Goal: Information Seeking & Learning: Learn about a topic

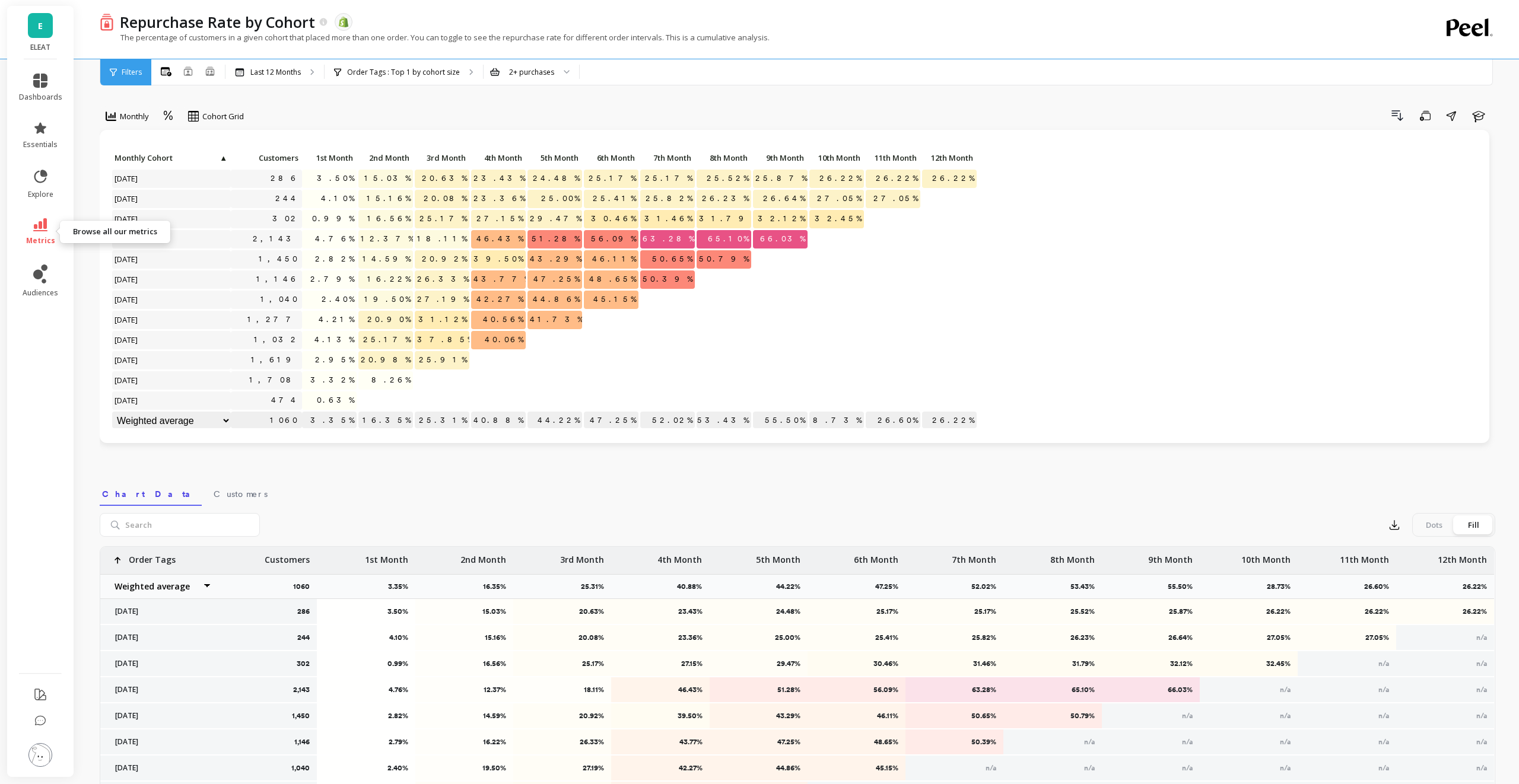
click at [34, 224] on icon at bounding box center [40, 225] width 14 height 13
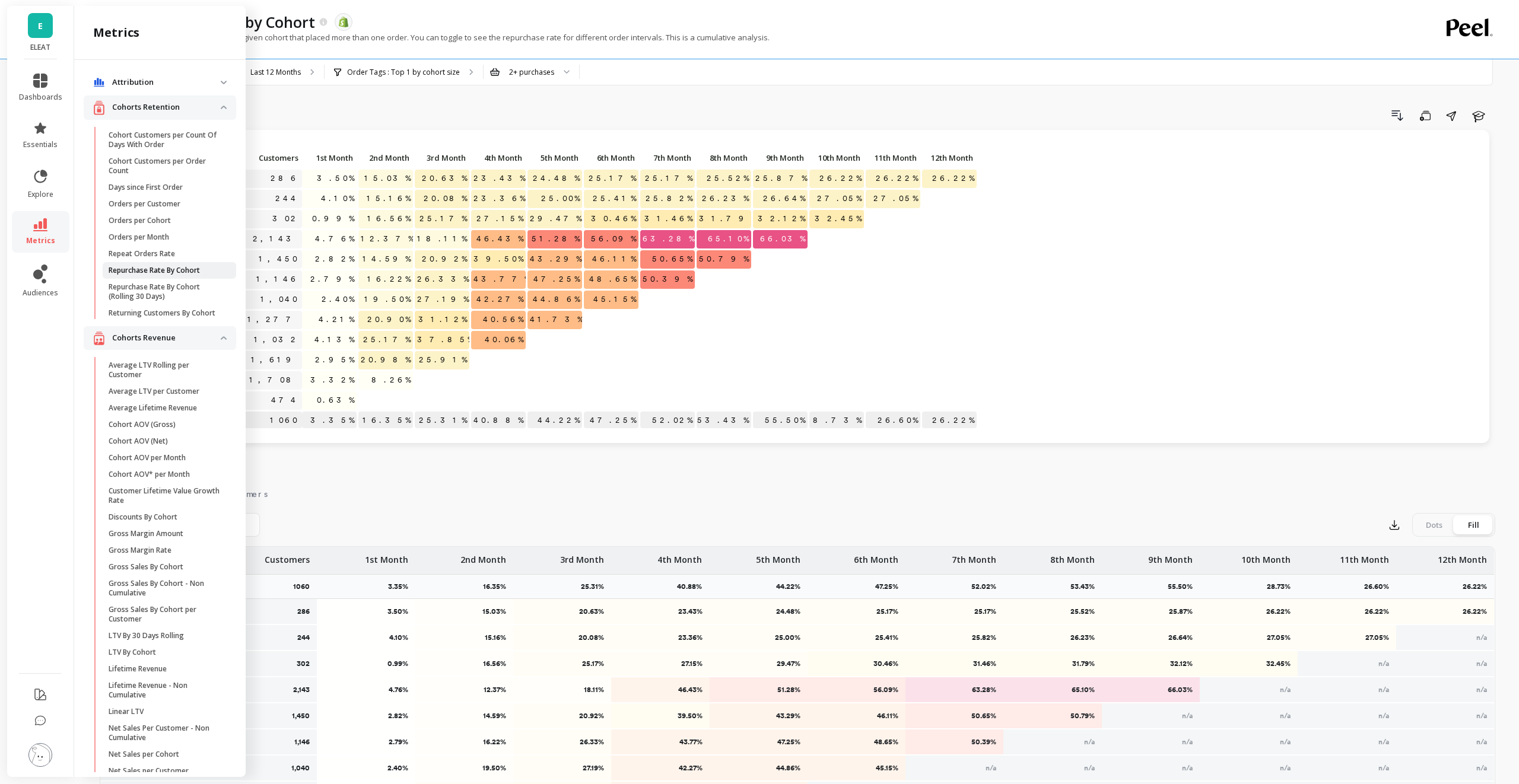
click at [158, 267] on p "Repurchase Rate By Cohort" at bounding box center [154, 270] width 92 height 9
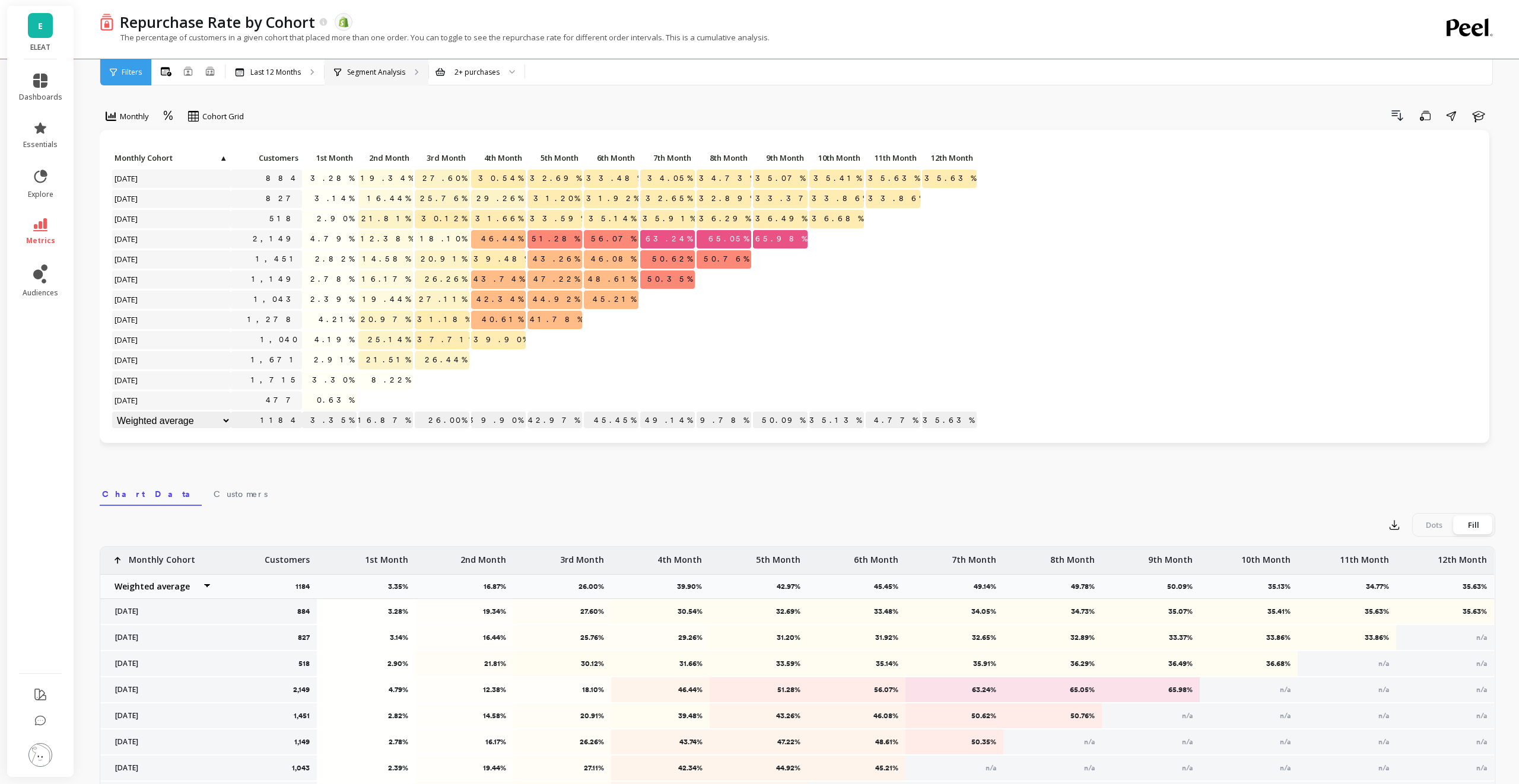
click at [381, 74] on p "Segment Analysis" at bounding box center [376, 72] width 58 height 9
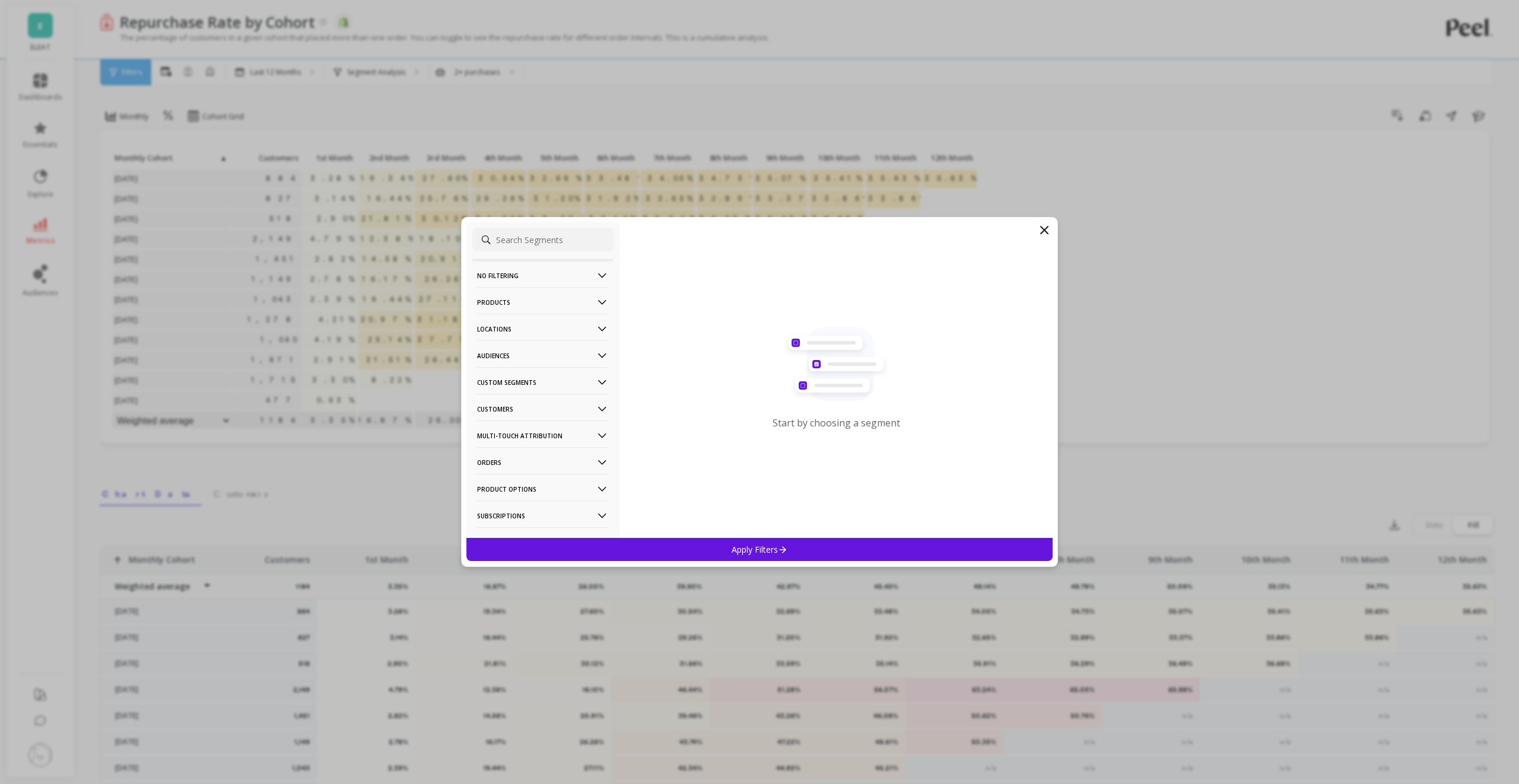
click at [551, 350] on p "Audiences" at bounding box center [543, 355] width 132 height 30
click at [540, 394] on p "Bimuno Exclusion" at bounding box center [510, 399] width 63 height 11
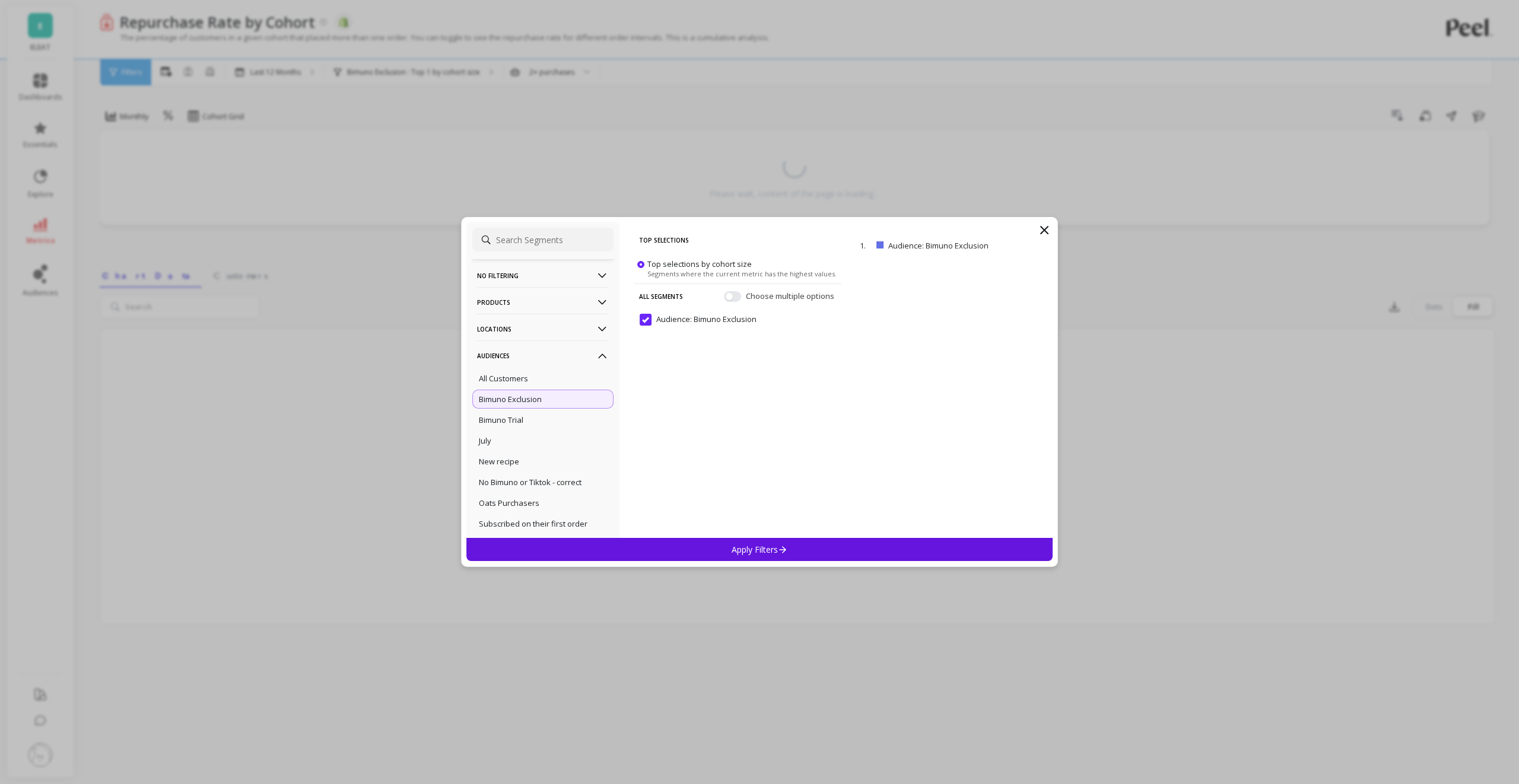
click at [608, 545] on div "Apply Filters" at bounding box center [759, 550] width 586 height 23
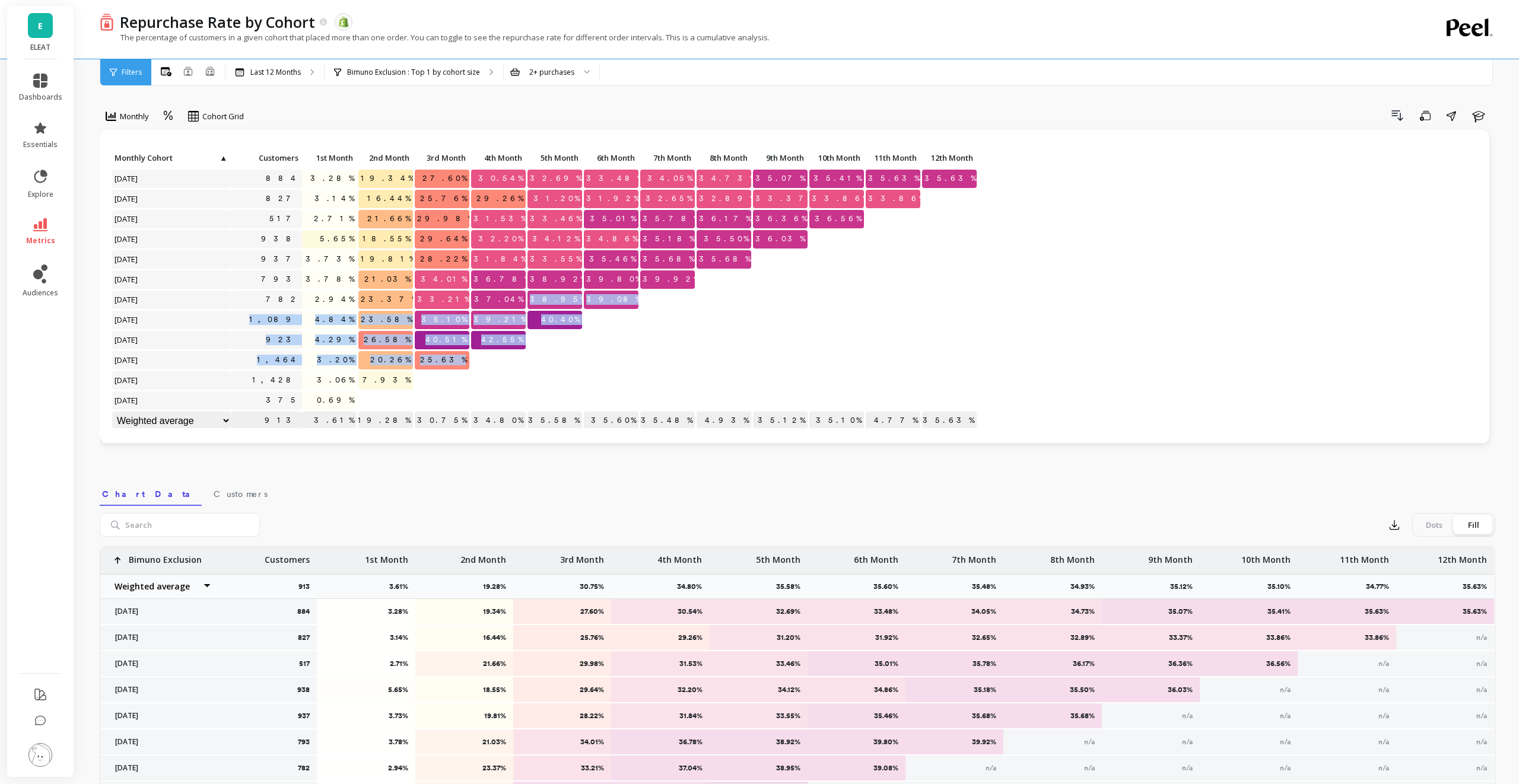
drag, startPoint x: 539, startPoint y: 352, endPoint x: 503, endPoint y: 310, distance: 55.3
click at [501, 310] on div "Click to create an audience 884 3.28% 19.34% 27.60% 30.54% 32.69% 33.48% 34.05%…" at bounding box center [544, 290] width 866 height 282
click at [608, 371] on div at bounding box center [612, 381] width 57 height 20
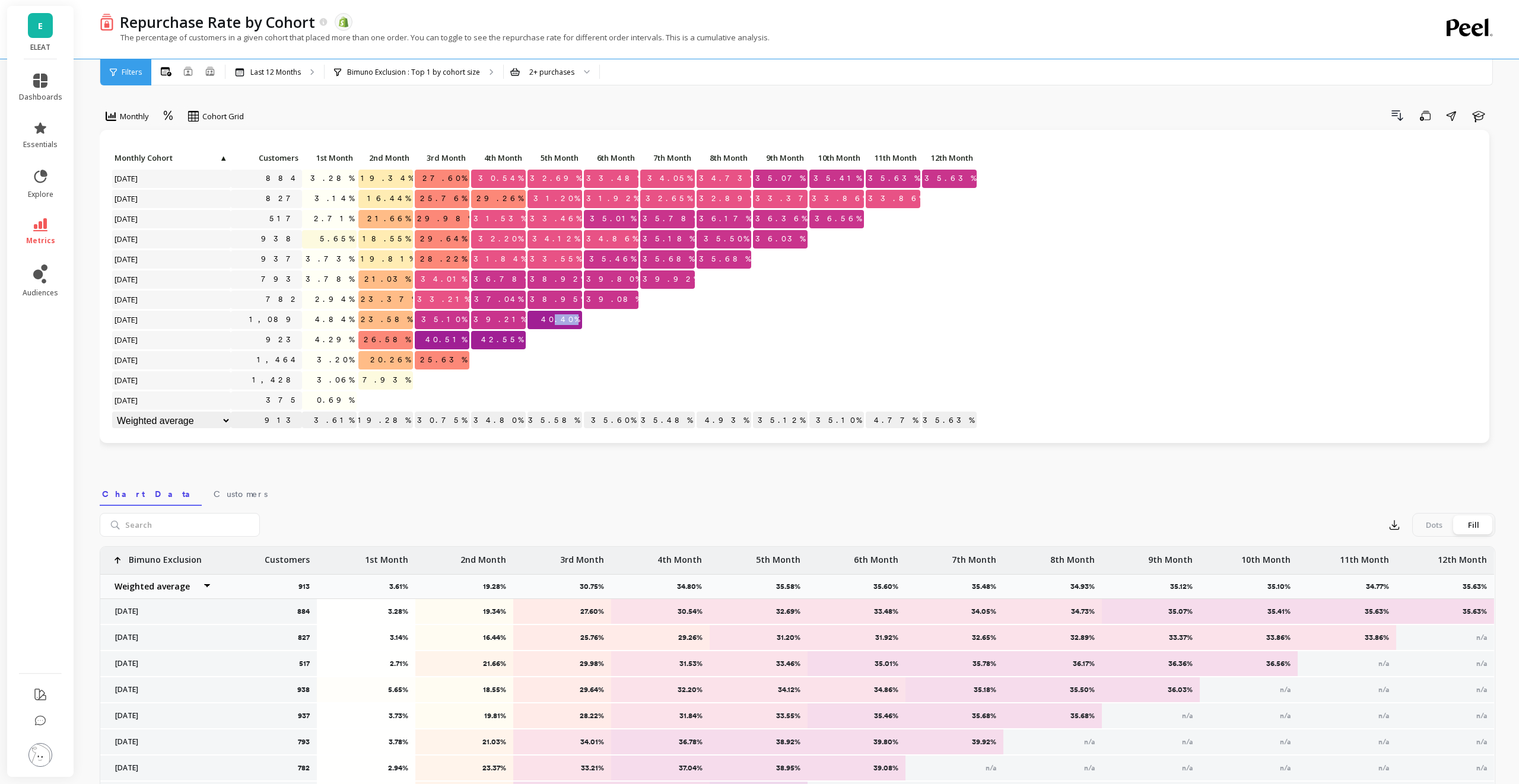
drag, startPoint x: 615, startPoint y: 315, endPoint x: 560, endPoint y: 315, distance: 55.0
click at [560, 315] on div "Click to create an audience 884 3.28% 19.34% 27.60% 30.54% 32.69% 33.48% 34.05%…" at bounding box center [544, 290] width 866 height 282
click at [602, 334] on p at bounding box center [612, 335] width 55 height 8
click at [47, 227] on link "metrics" at bounding box center [41, 231] width 43 height 27
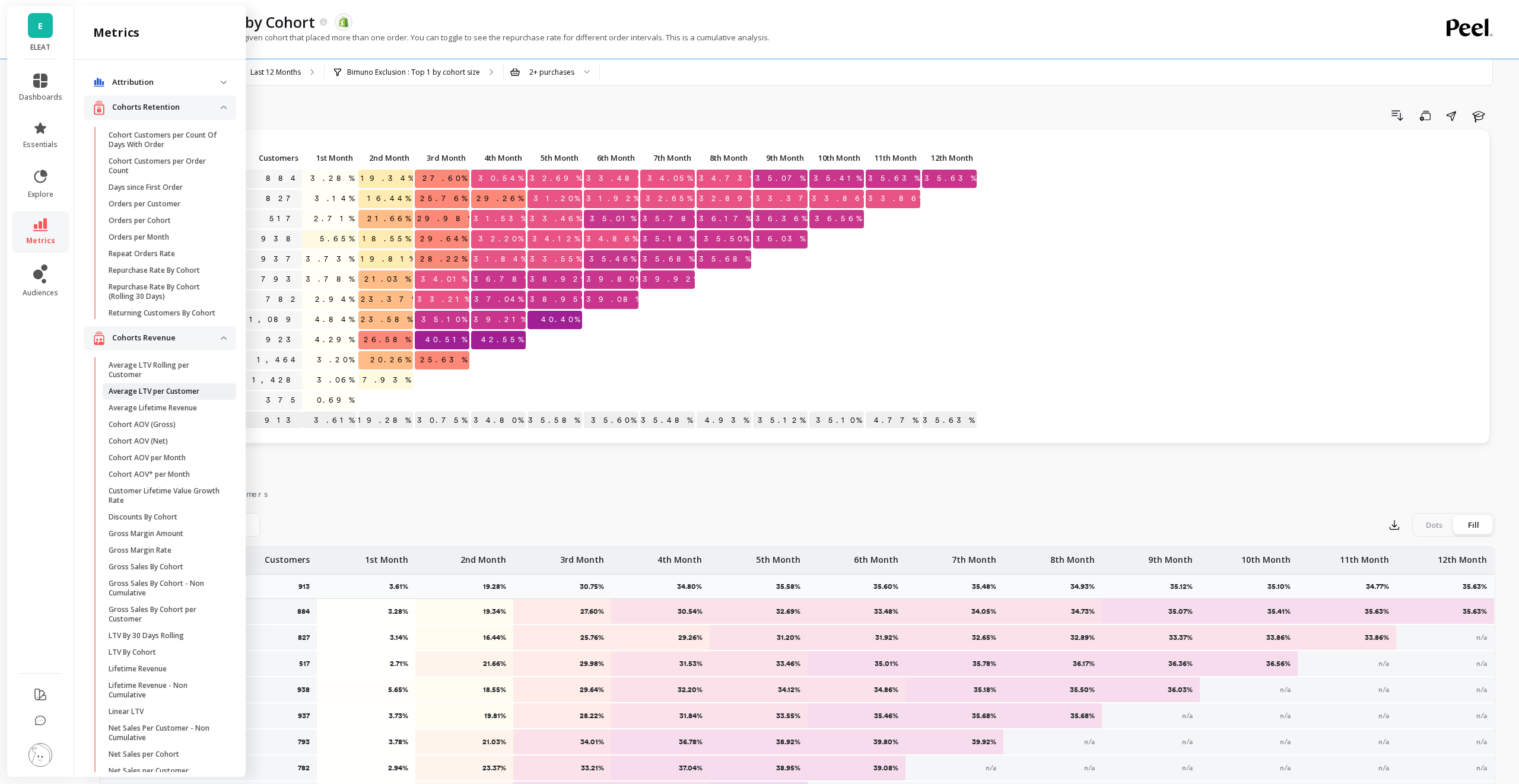
click at [154, 391] on p "Average LTV per Customer" at bounding box center [153, 391] width 91 height 9
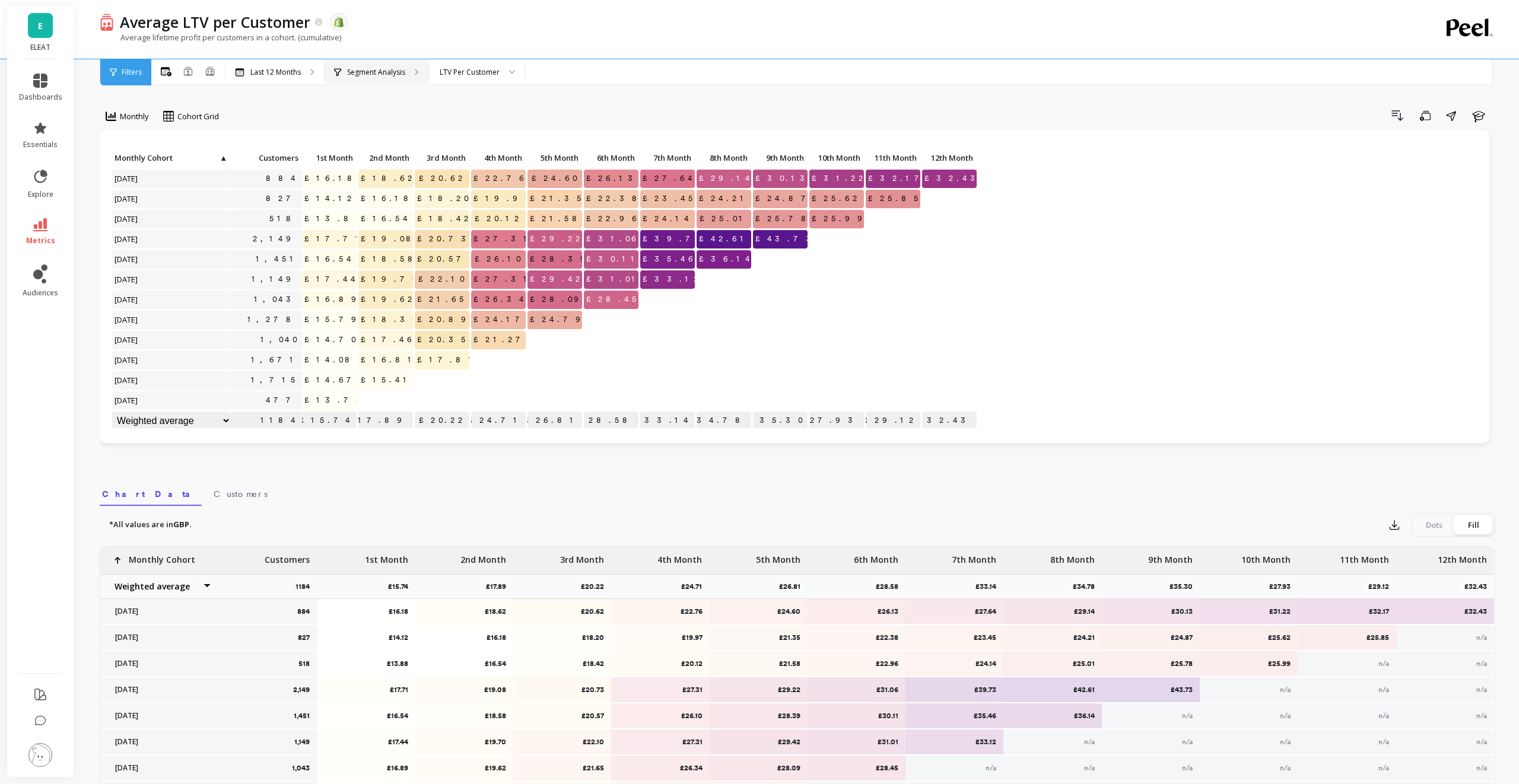
click at [387, 67] on p "Segment Analysis" at bounding box center [376, 72] width 58 height 9
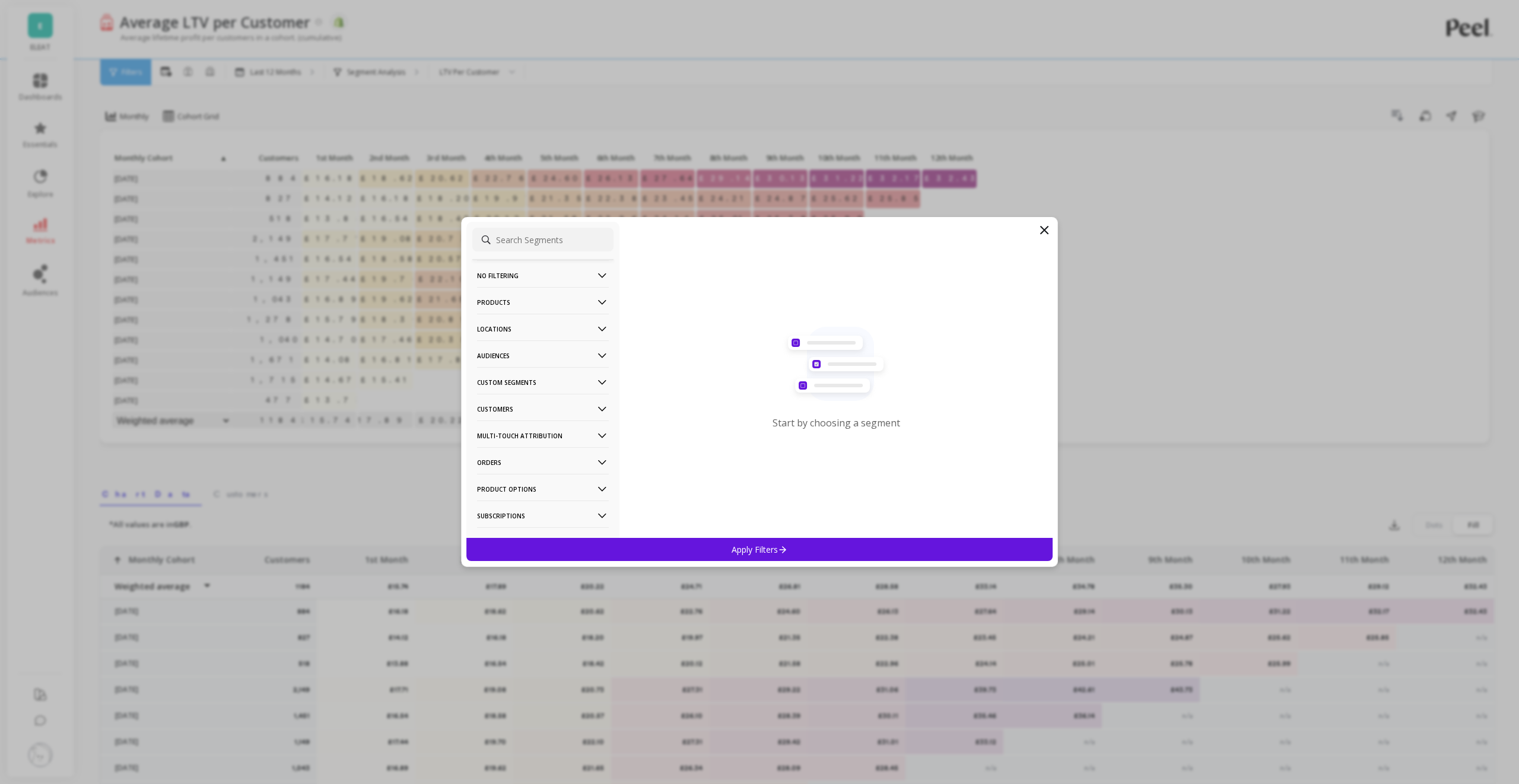
click at [578, 352] on p "Audiences" at bounding box center [543, 355] width 132 height 30
click at [539, 394] on div "Bimuno Exclusion" at bounding box center [543, 399] width 141 height 19
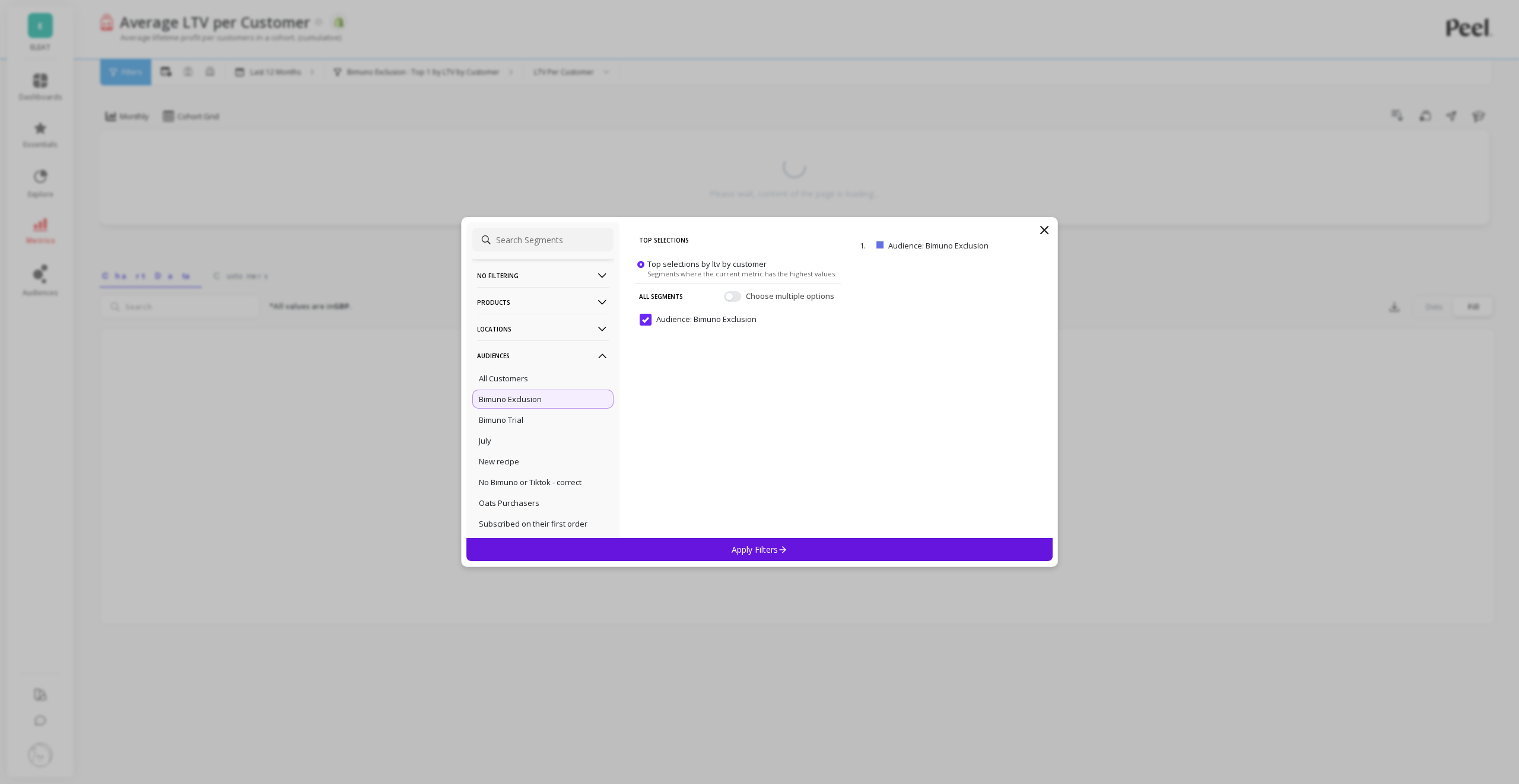
click at [752, 549] on p "Apply Filters" at bounding box center [760, 550] width 57 height 12
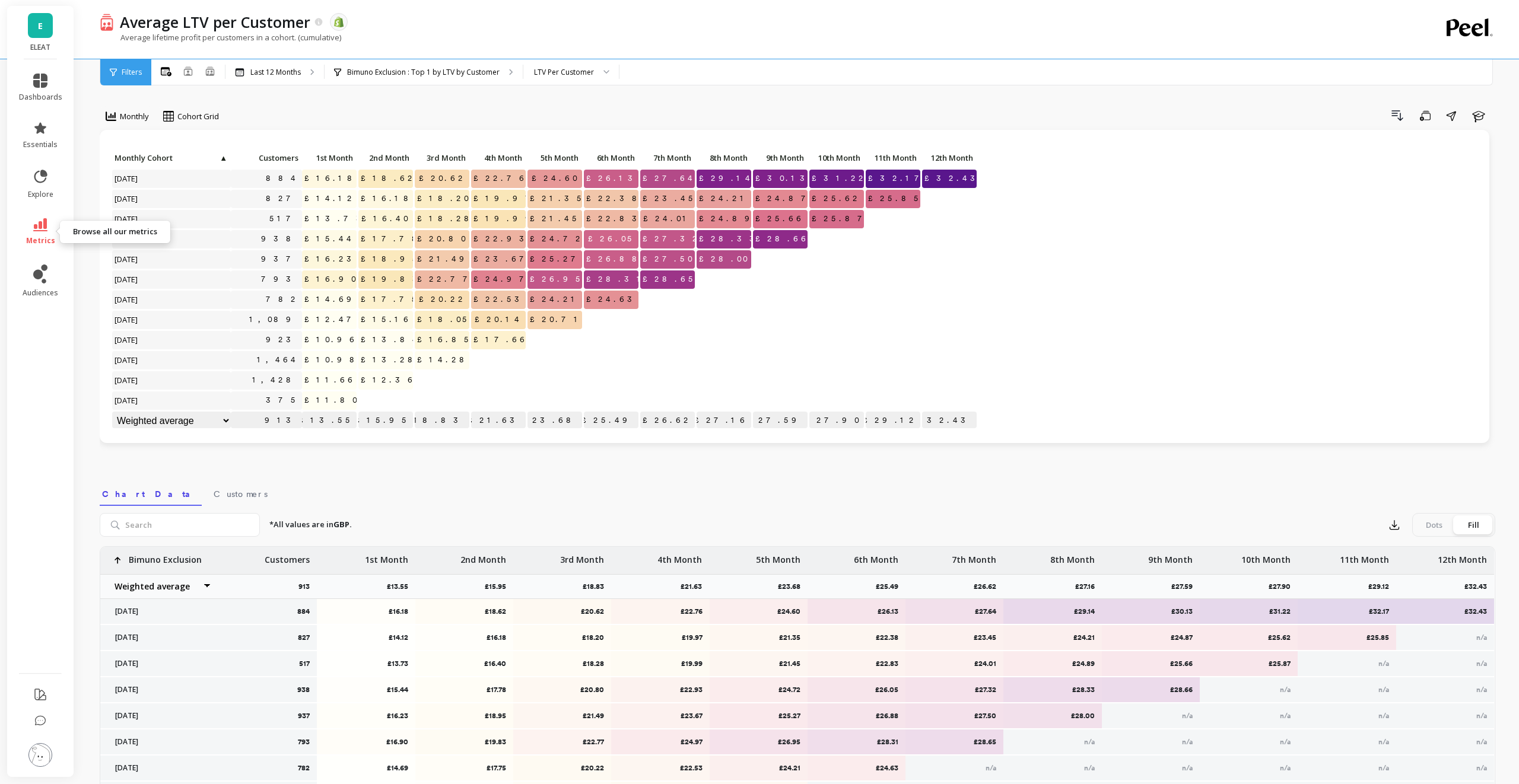
click at [42, 218] on icon at bounding box center [40, 225] width 14 height 13
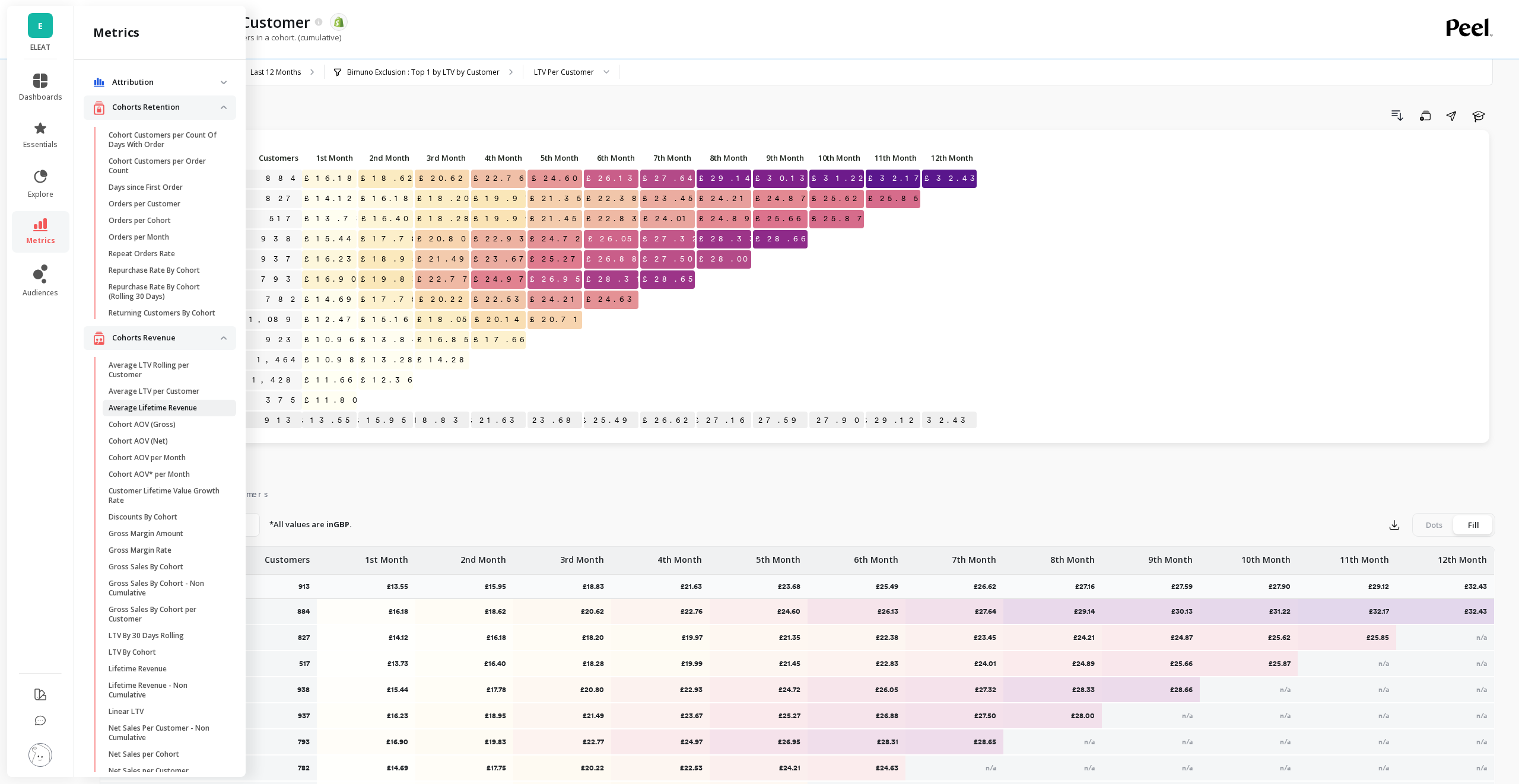
click at [189, 408] on p "Average Lifetime Revenue" at bounding box center [152, 408] width 88 height 9
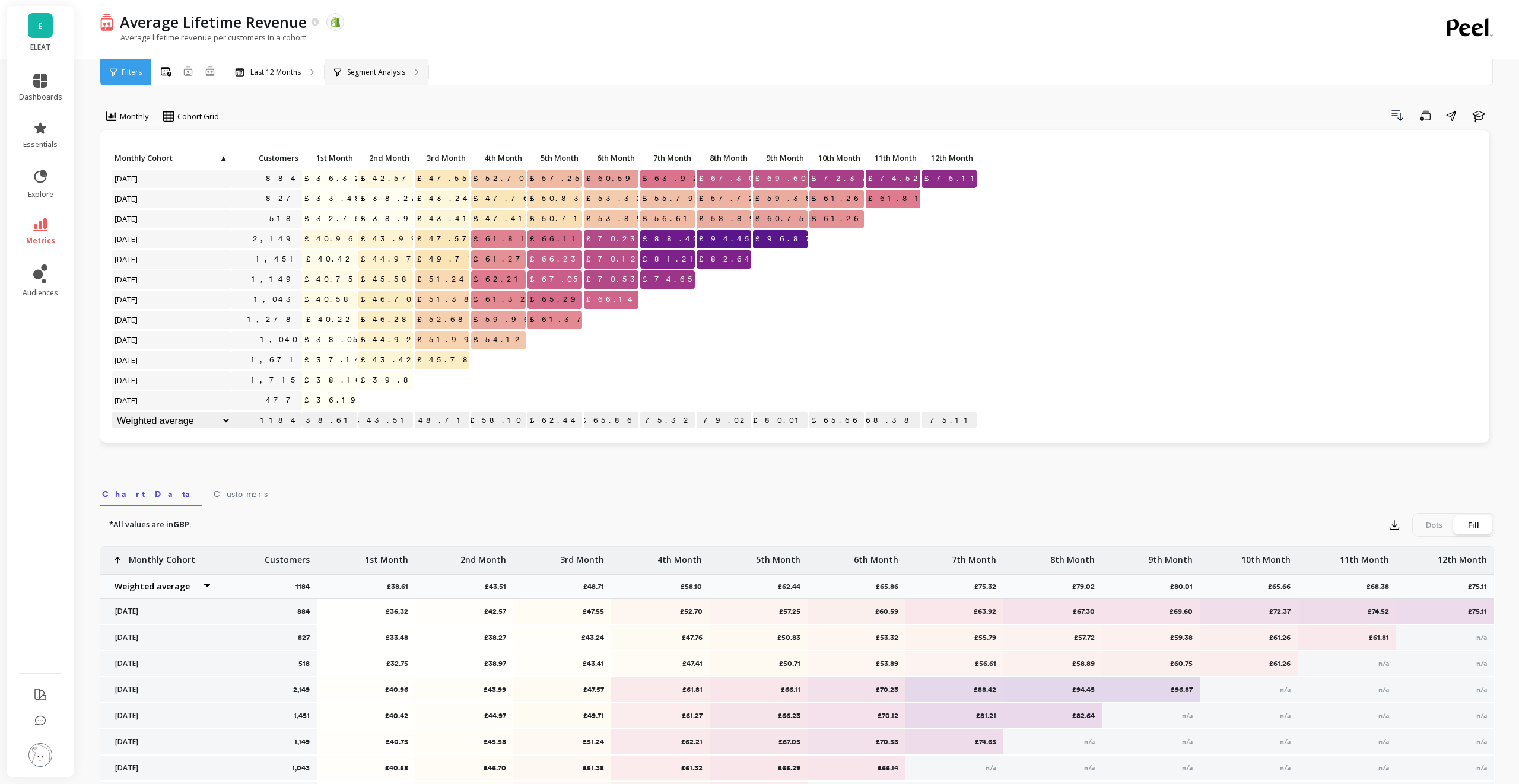
click at [359, 71] on p "Segment Analysis" at bounding box center [376, 72] width 58 height 9
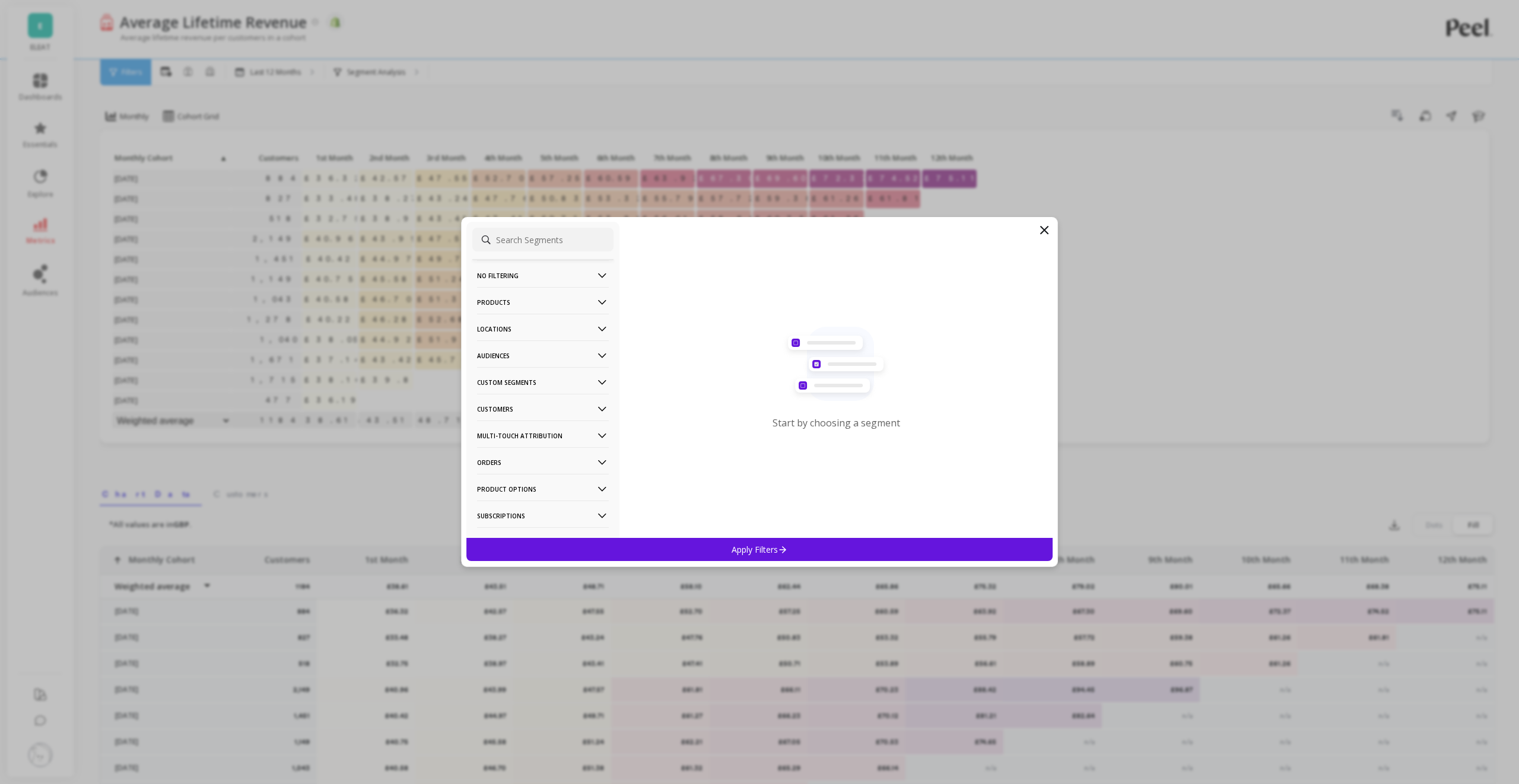
click at [536, 357] on p "Audiences" at bounding box center [543, 355] width 132 height 30
click at [562, 397] on div "Bimuno Exclusion" at bounding box center [543, 399] width 141 height 19
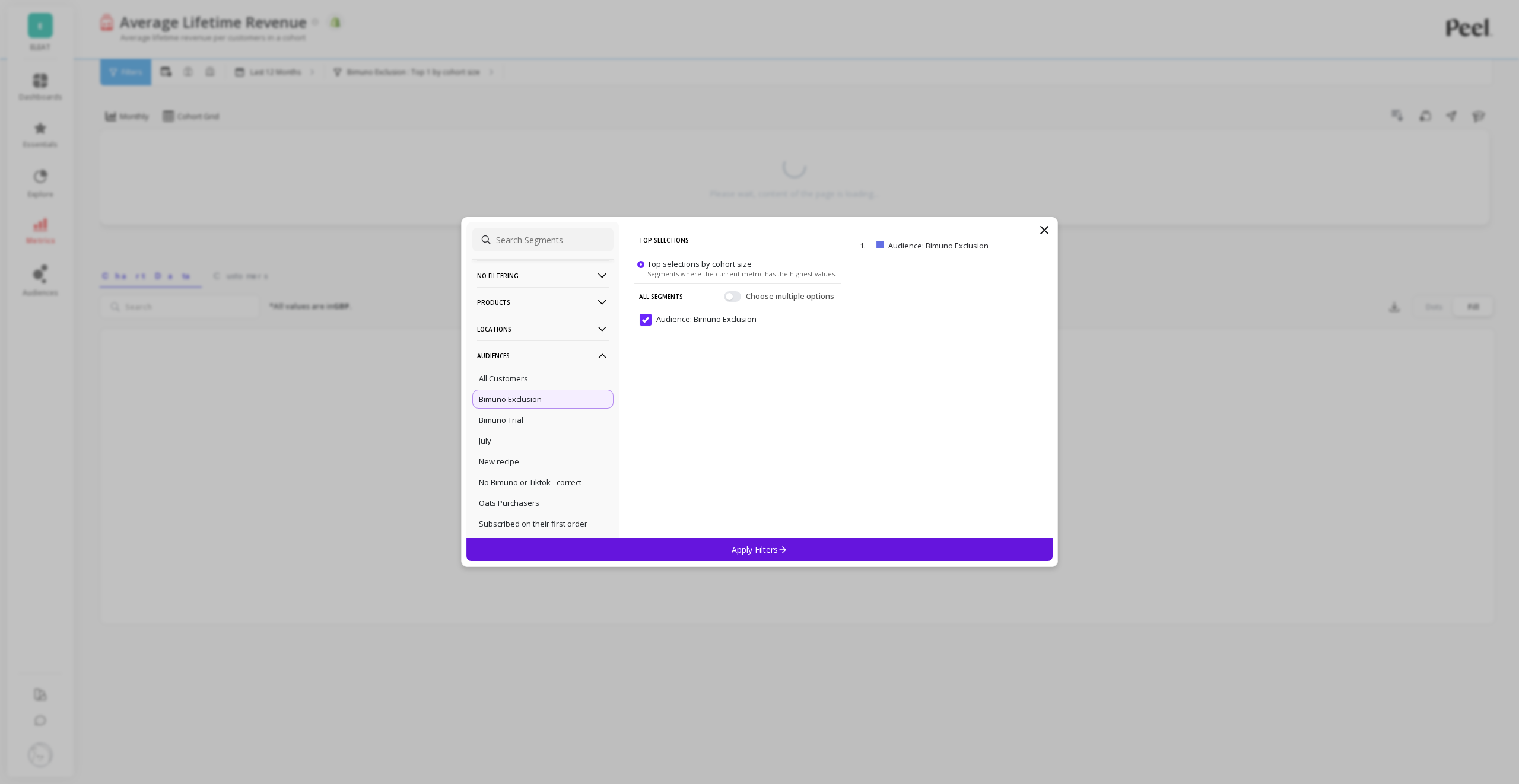
click at [728, 543] on div "Apply Filters" at bounding box center [759, 550] width 586 height 23
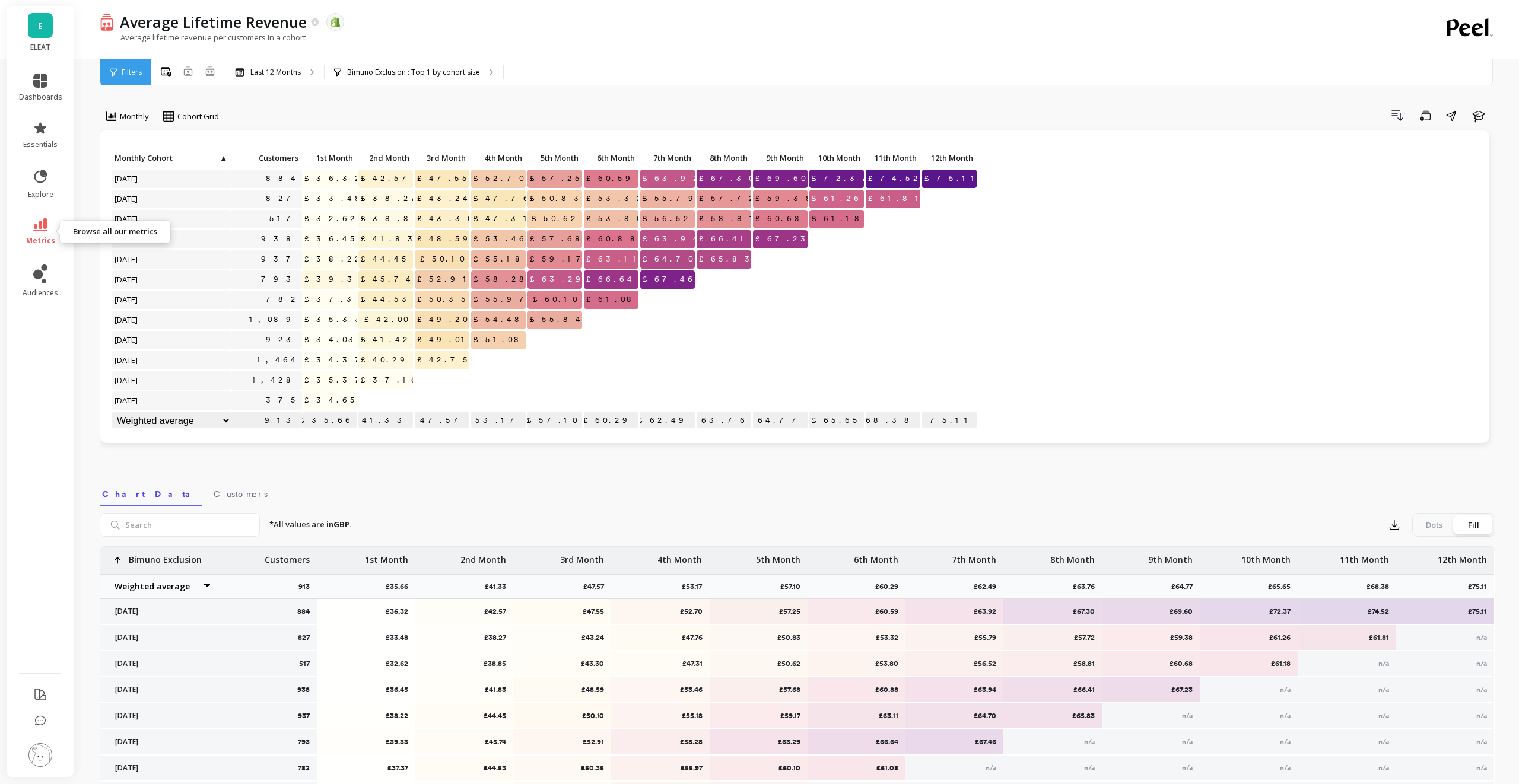
click at [34, 220] on icon at bounding box center [40, 225] width 14 height 13
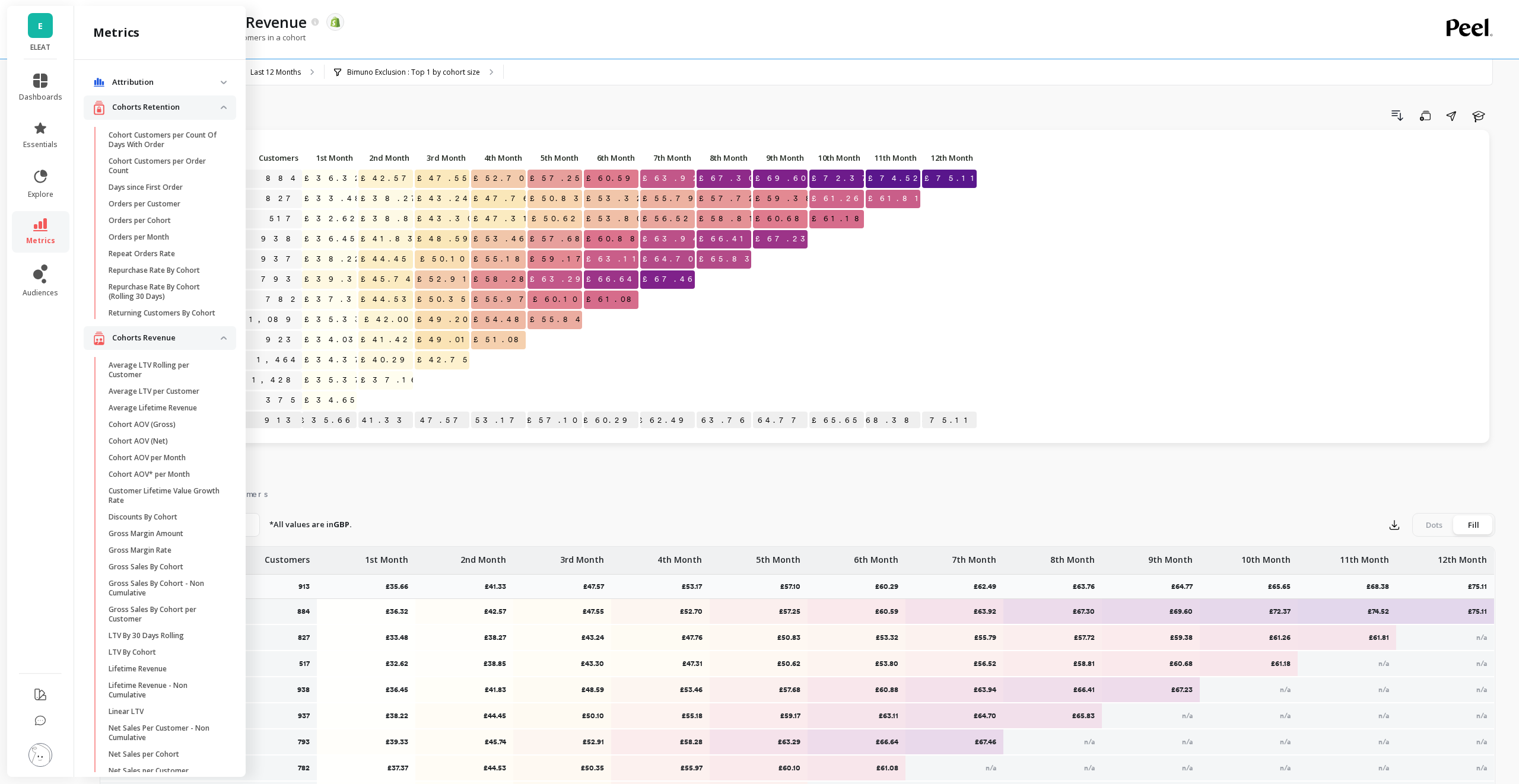
click at [584, 358] on p at bounding box center [612, 355] width 55 height 8
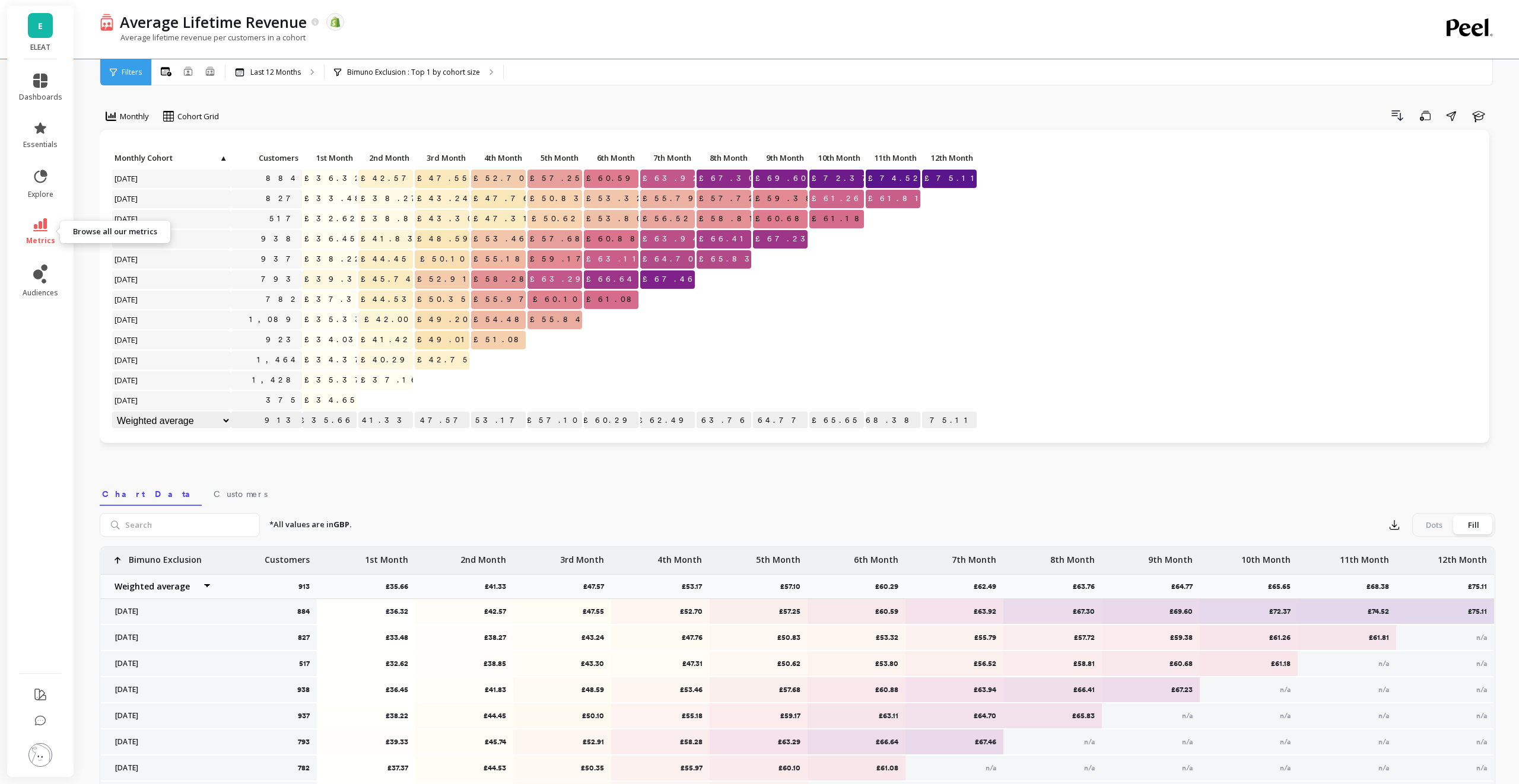
click at [35, 231] on link "metrics" at bounding box center [41, 231] width 43 height 27
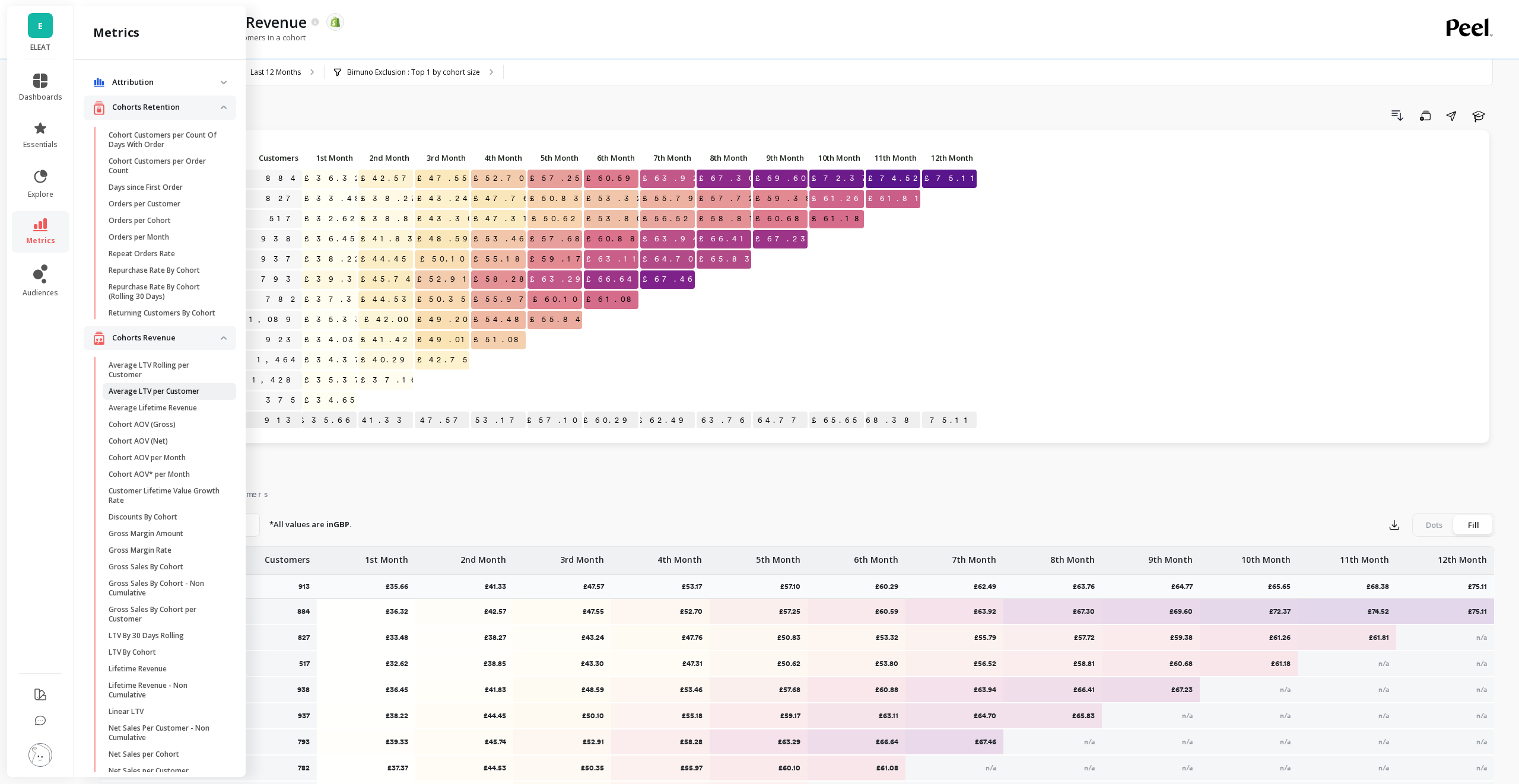
click at [169, 392] on p "Average LTV per Customer" at bounding box center [153, 391] width 91 height 9
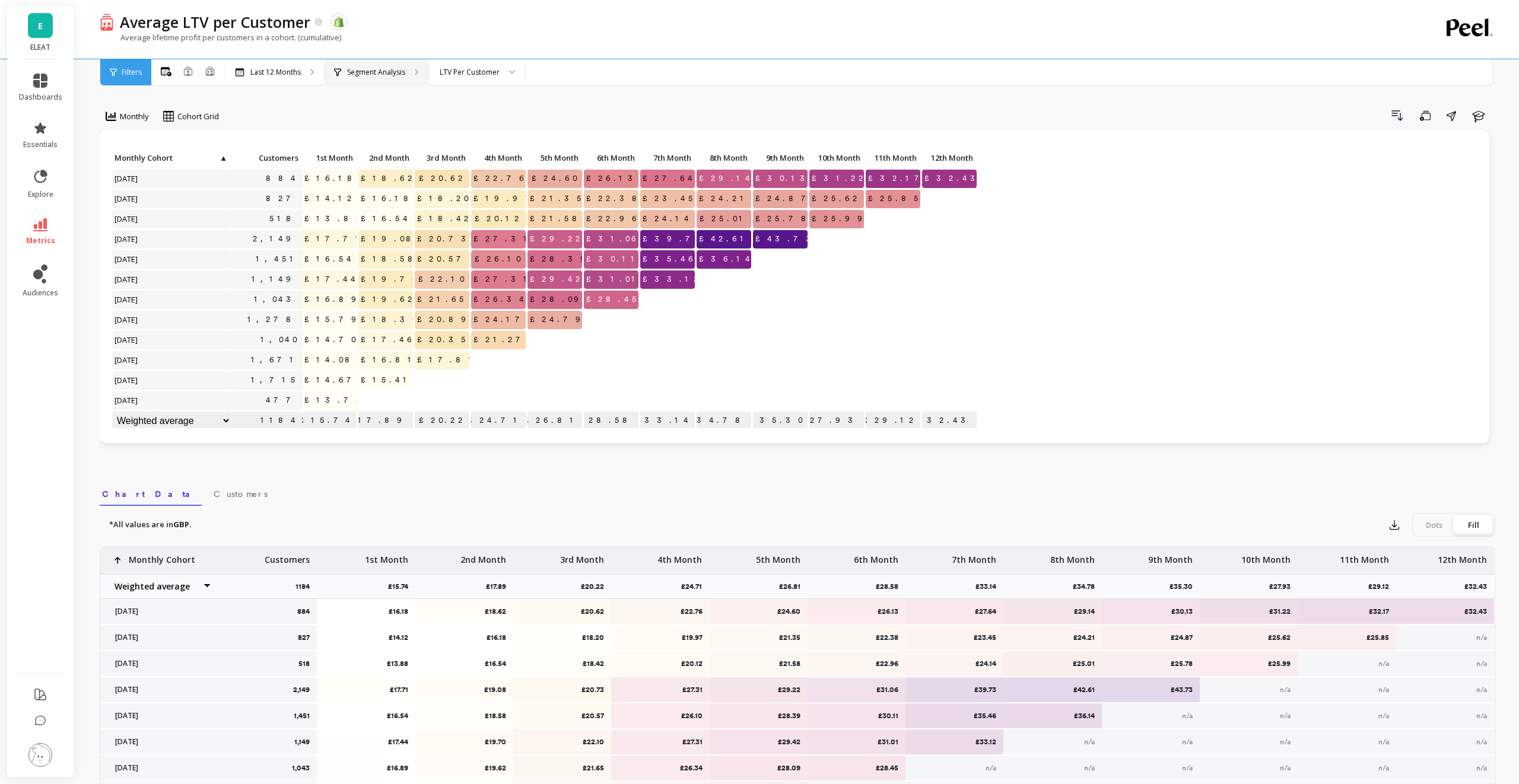
click at [372, 75] on p "Segment Analysis" at bounding box center [376, 72] width 58 height 9
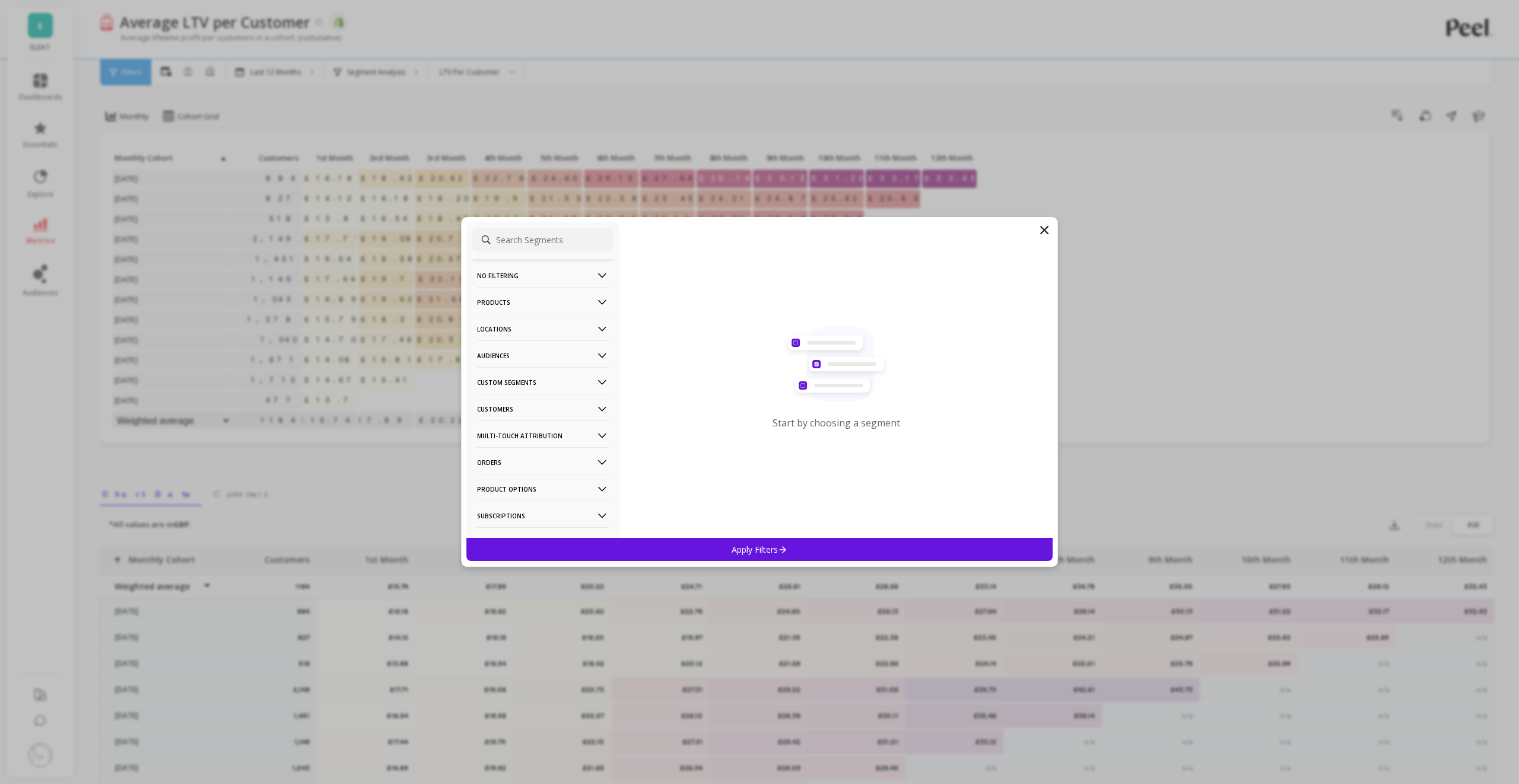
click at [530, 360] on p "Audiences" at bounding box center [543, 355] width 132 height 30
click at [541, 402] on p "Bimuno Exclusion" at bounding box center [510, 399] width 63 height 11
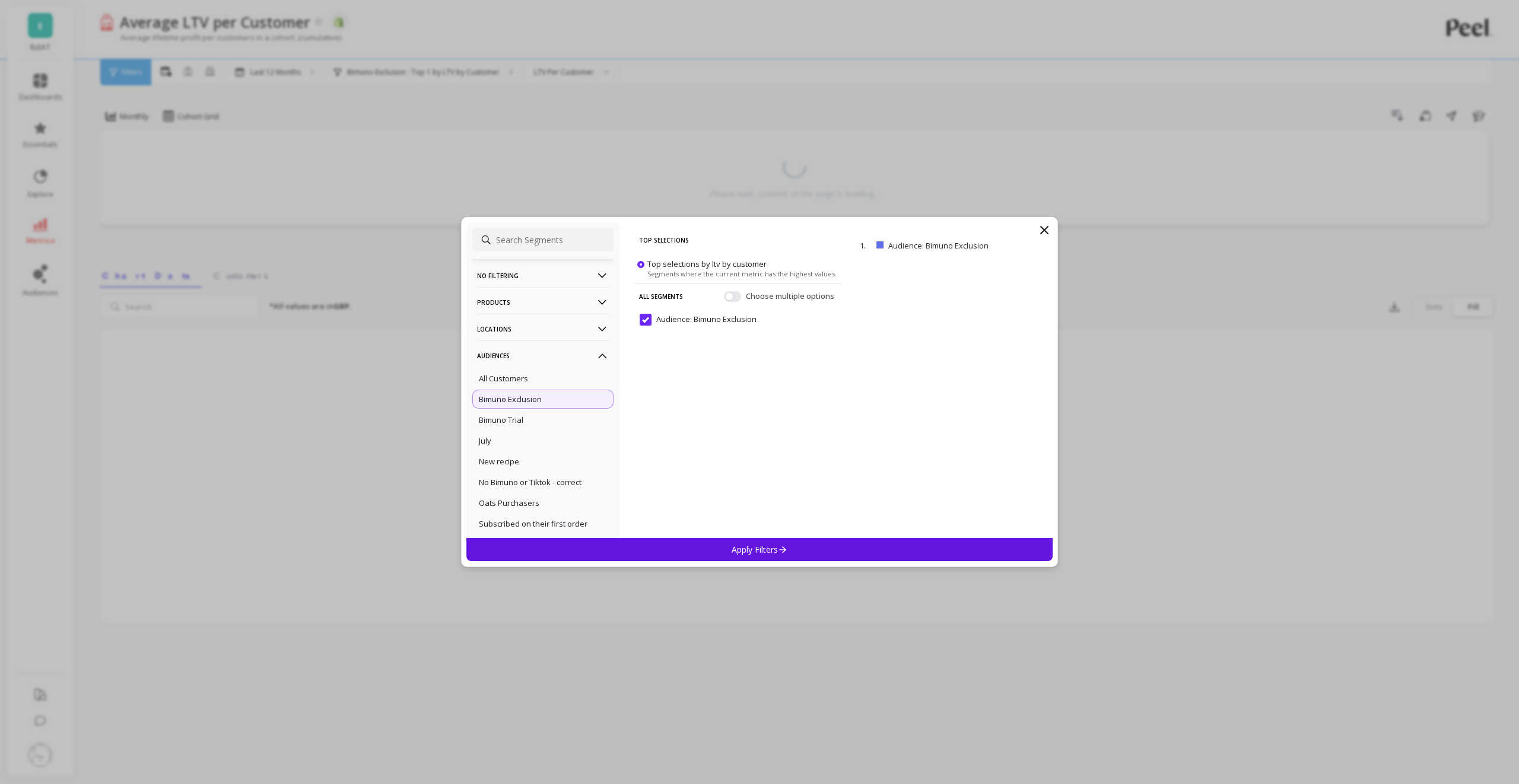
click at [770, 543] on div "Apply Filters" at bounding box center [759, 550] width 586 height 23
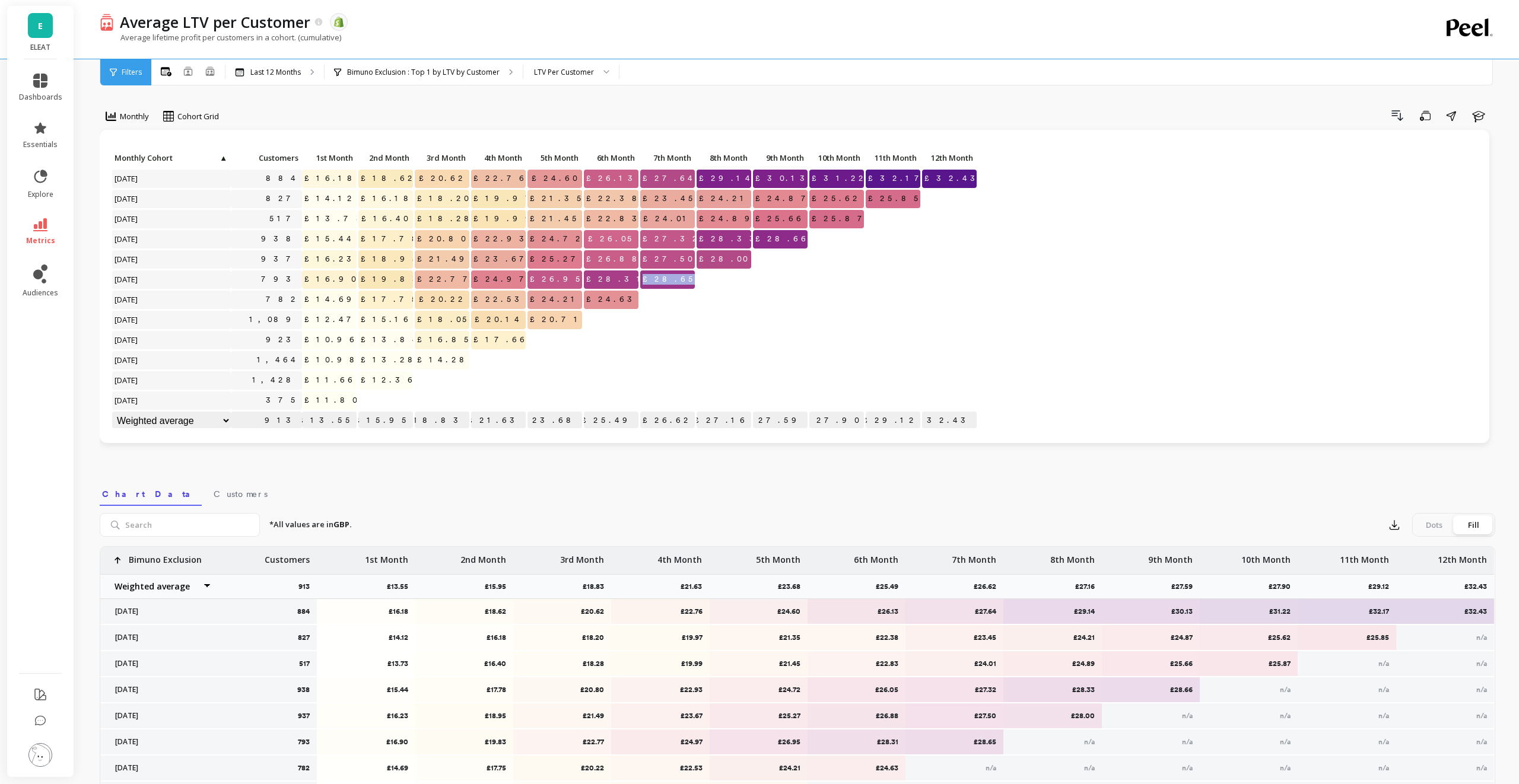
drag, startPoint x: 645, startPoint y: 290, endPoint x: 604, endPoint y: 282, distance: 41.8
click at [604, 284] on div "Click to create an audience 884 £16.18 £18.62 £20.62 £22.76 £24.60 £26.13 £27.6…" at bounding box center [544, 290] width 866 height 282
click at [684, 343] on div at bounding box center [668, 340] width 55 height 18
drag, startPoint x: 713, startPoint y: 286, endPoint x: 512, endPoint y: 286, distance: 201.0
click at [512, 286] on div "Click to create an audience 884 £16.18 £18.62 £20.62 £22.76 £24.60 £26.13 £27.6…" at bounding box center [544, 290] width 866 height 282
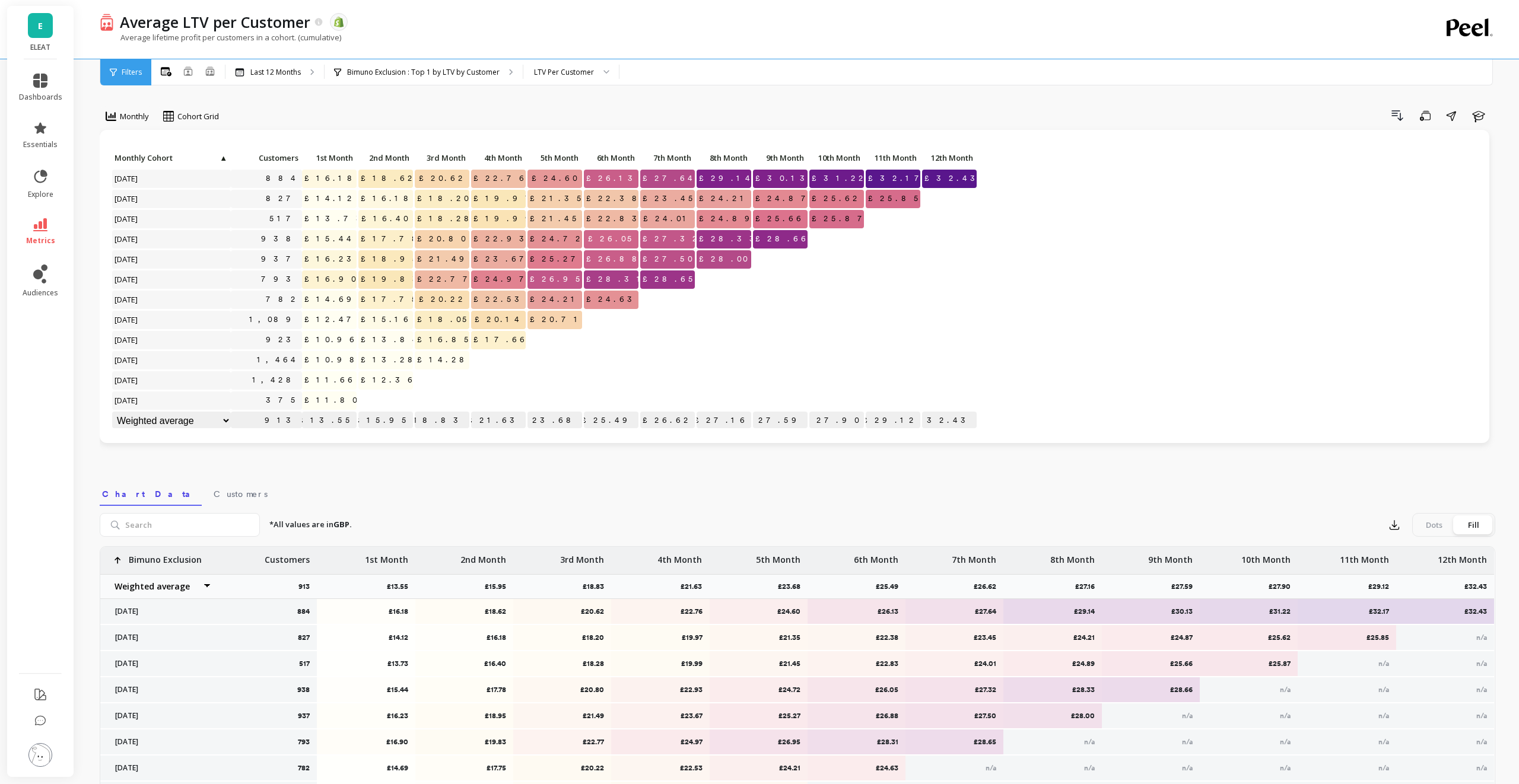
click at [620, 325] on div at bounding box center [612, 320] width 55 height 18
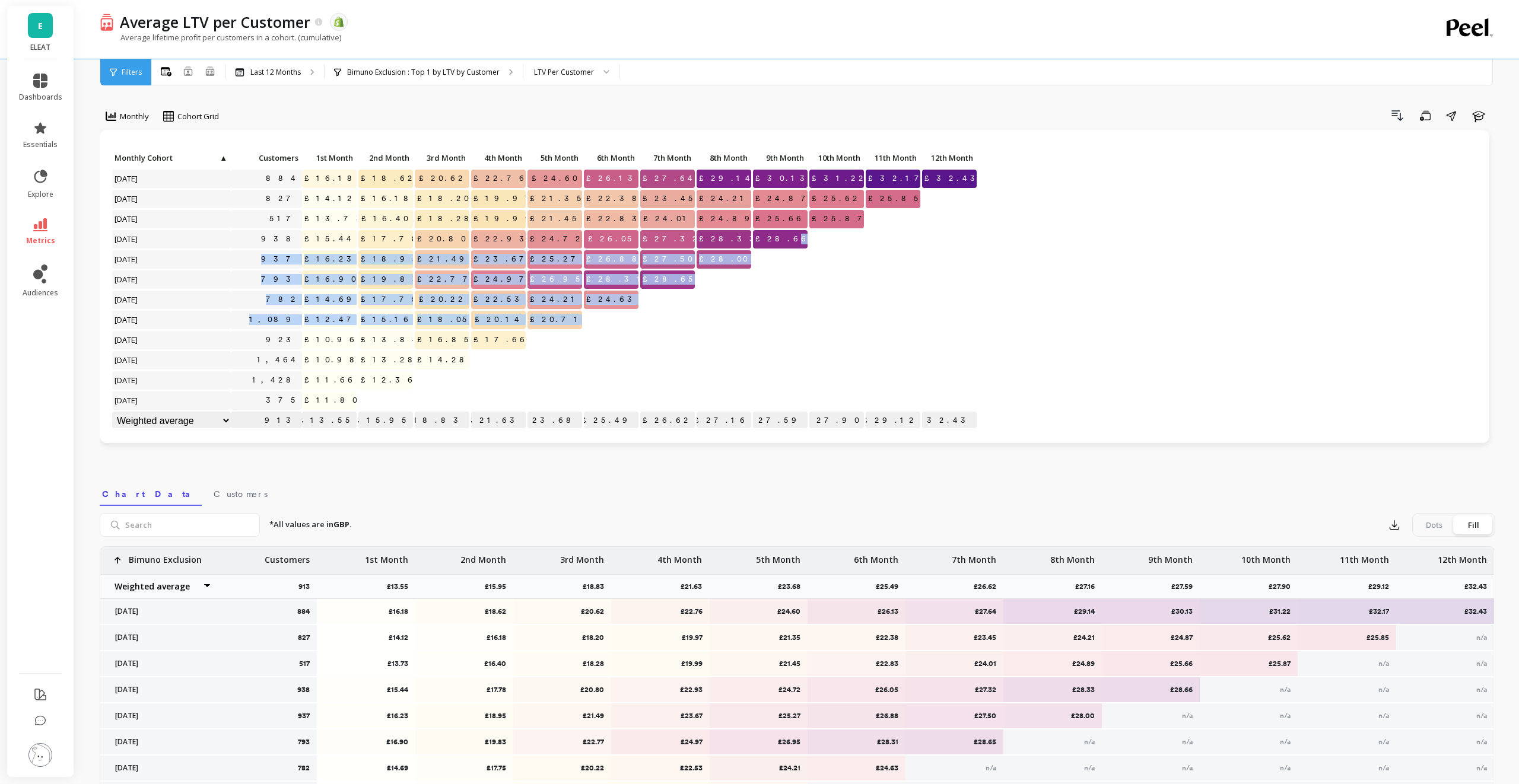
drag, startPoint x: 801, startPoint y: 236, endPoint x: 692, endPoint y: 315, distance: 134.6
click at [692, 316] on div "Click to create an audience 884 £16.18 £18.62 £20.62 £22.76 £24.60 £26.13 £27.6…" at bounding box center [544, 290] width 866 height 282
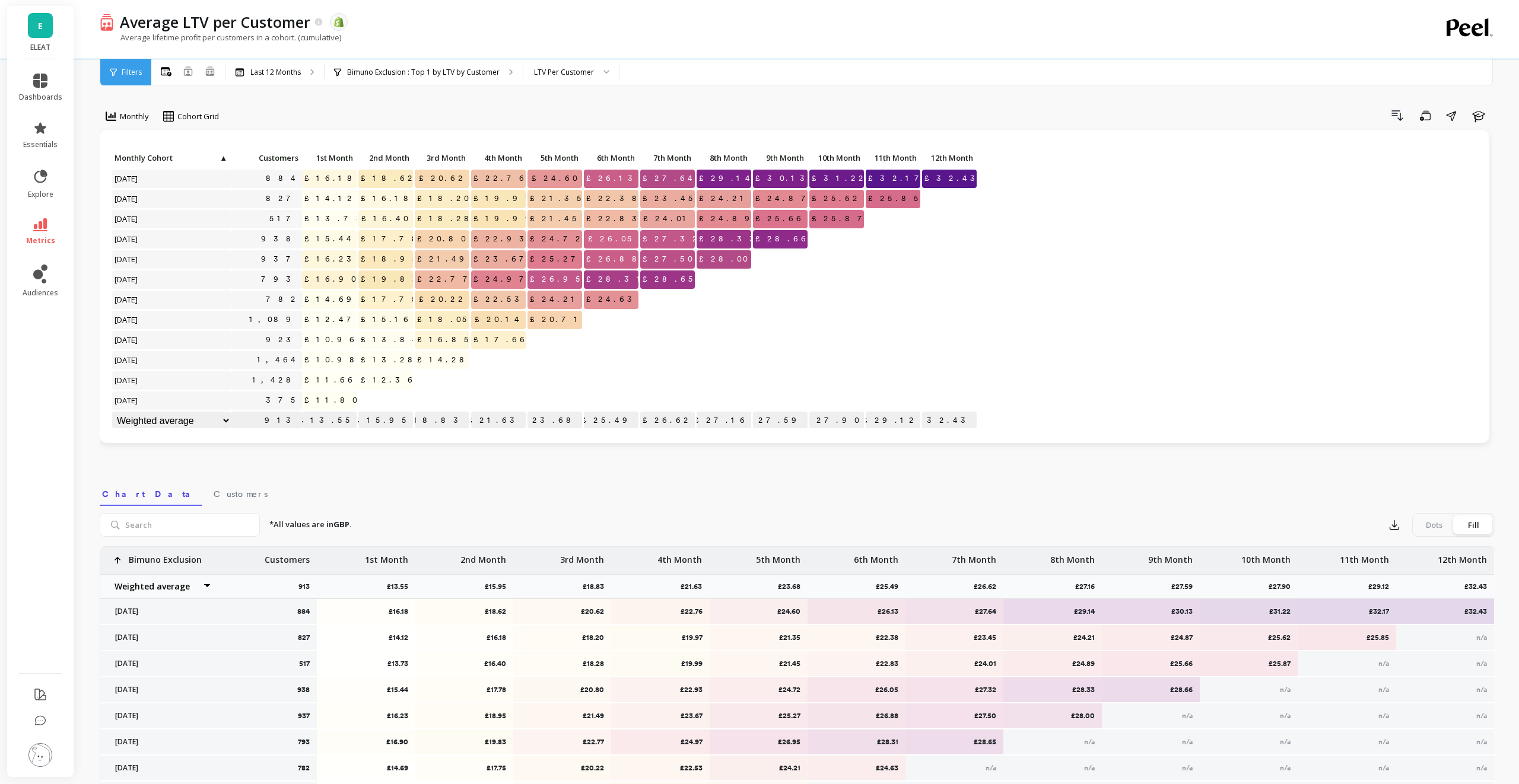
click at [813, 302] on div at bounding box center [836, 300] width 55 height 18
